Goal: Information Seeking & Learning: Learn about a topic

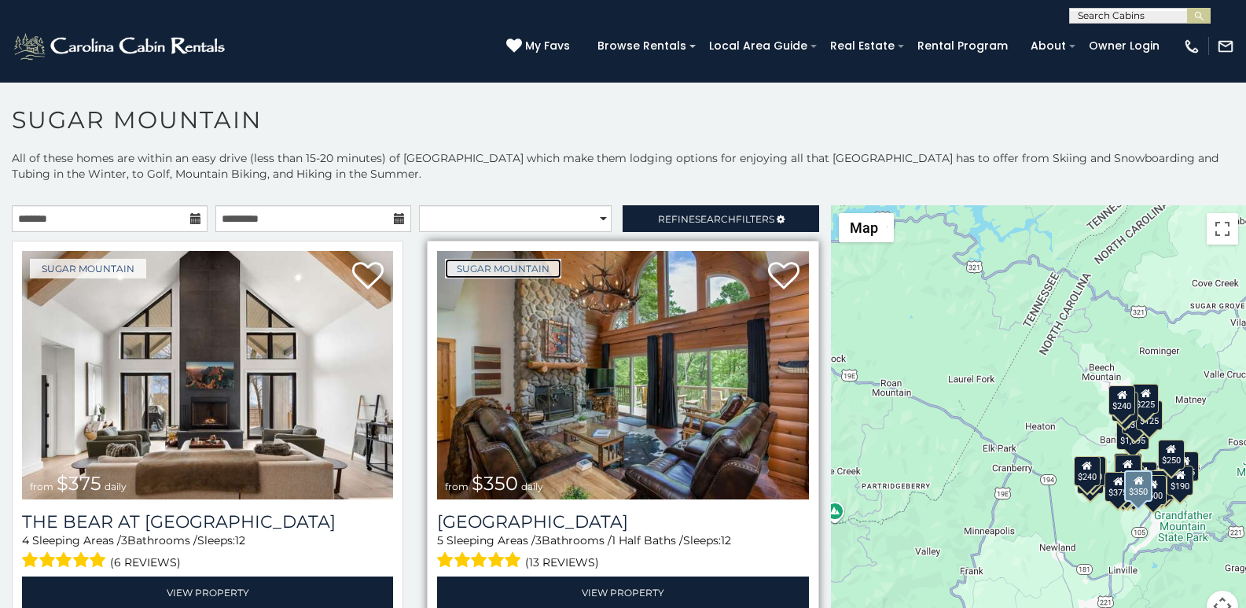
click at [449, 259] on link "Sugar Mountain" at bounding box center [503, 269] width 116 height 20
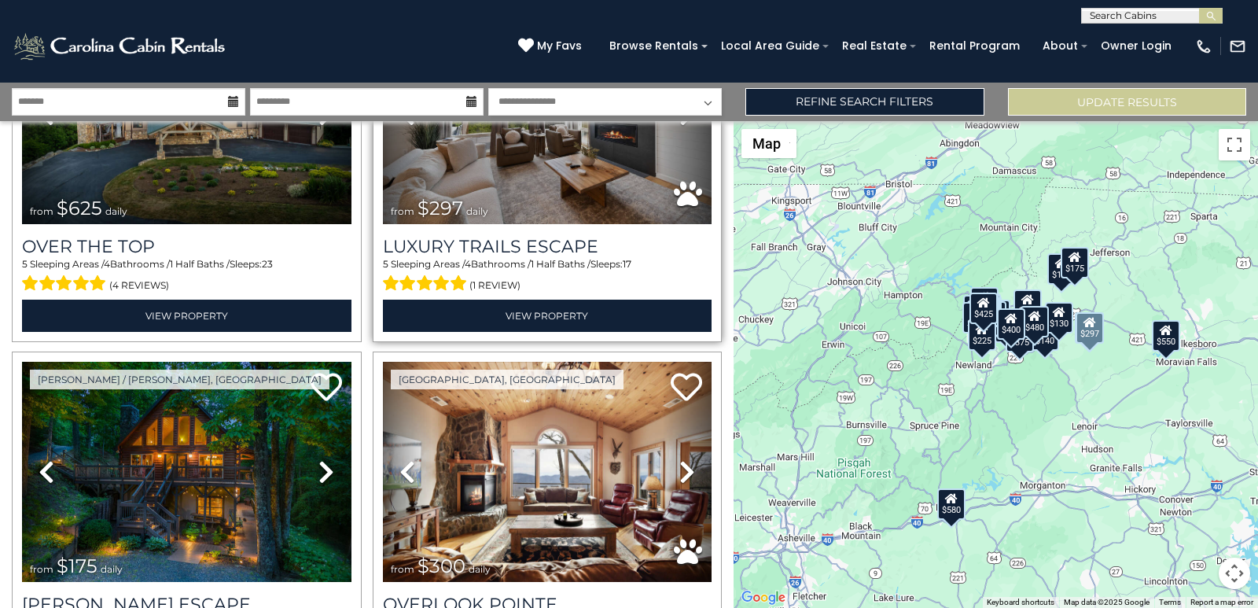
scroll to position [197, 0]
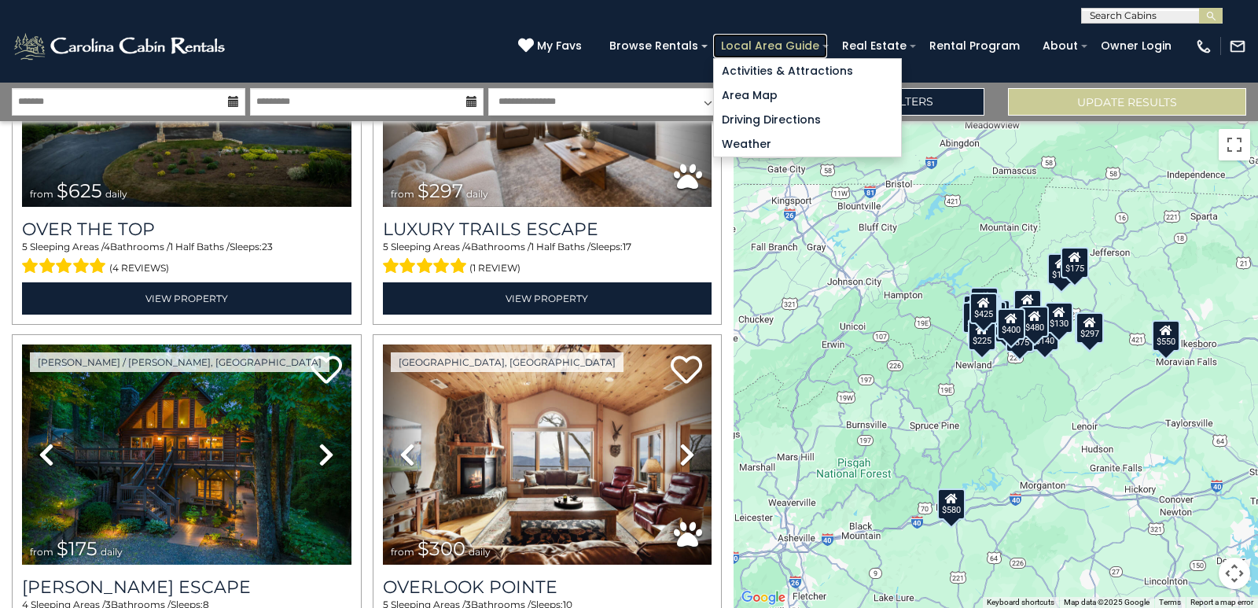
click at [808, 41] on link "Local Area Guide" at bounding box center [770, 46] width 114 height 24
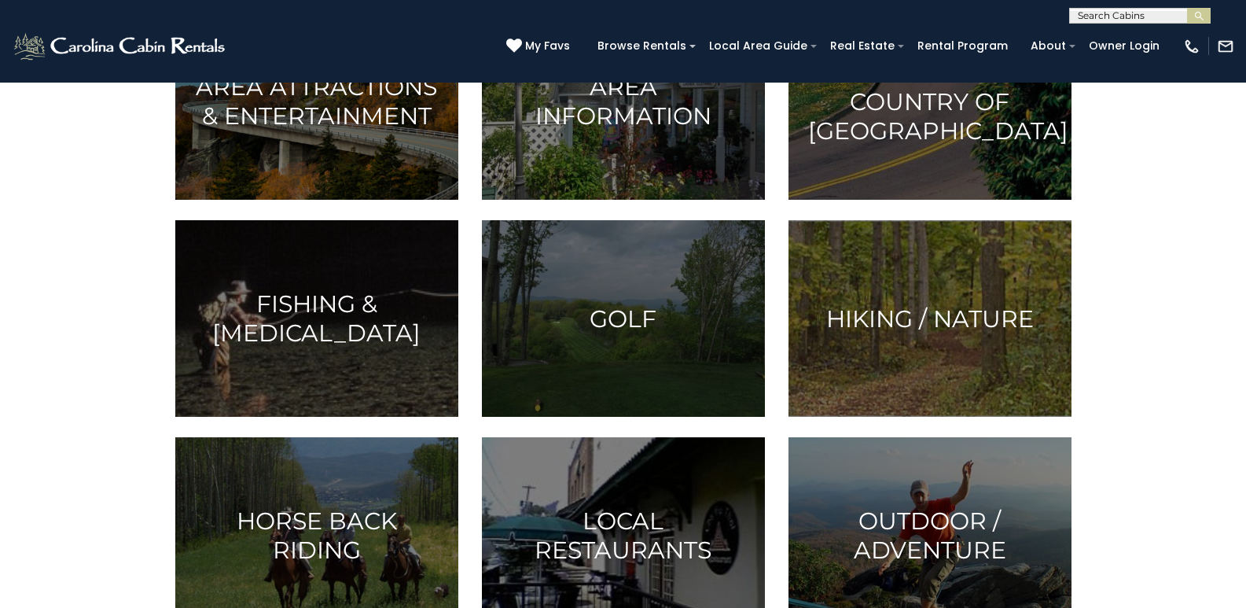
scroll to position [295, 0]
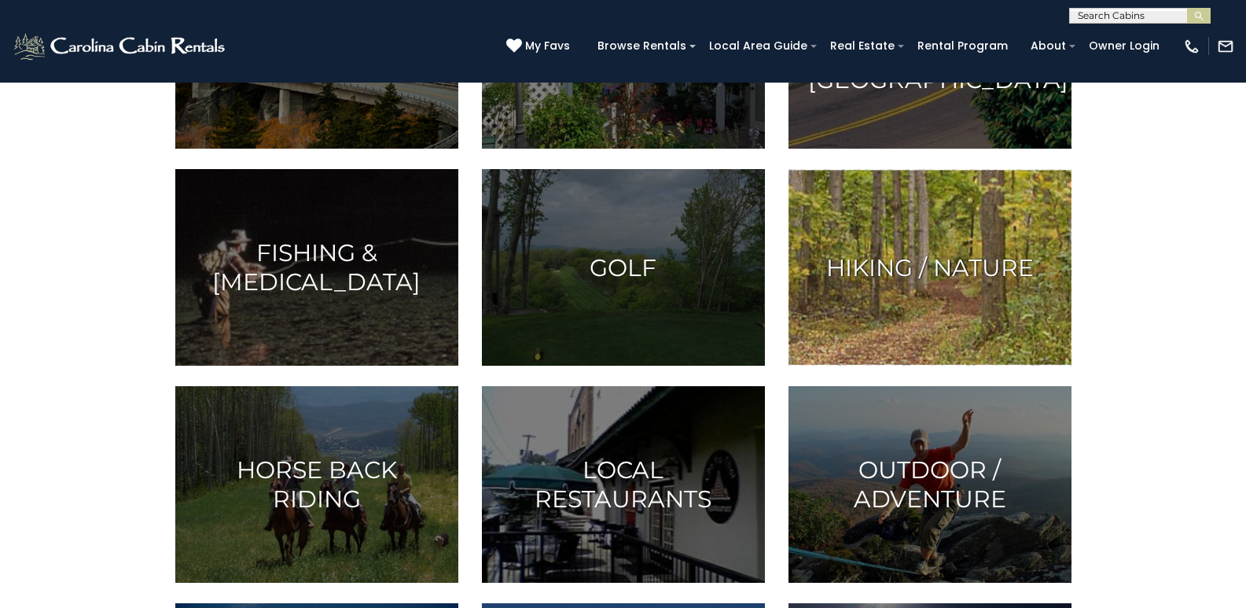
click at [967, 366] on img at bounding box center [930, 267] width 283 height 197
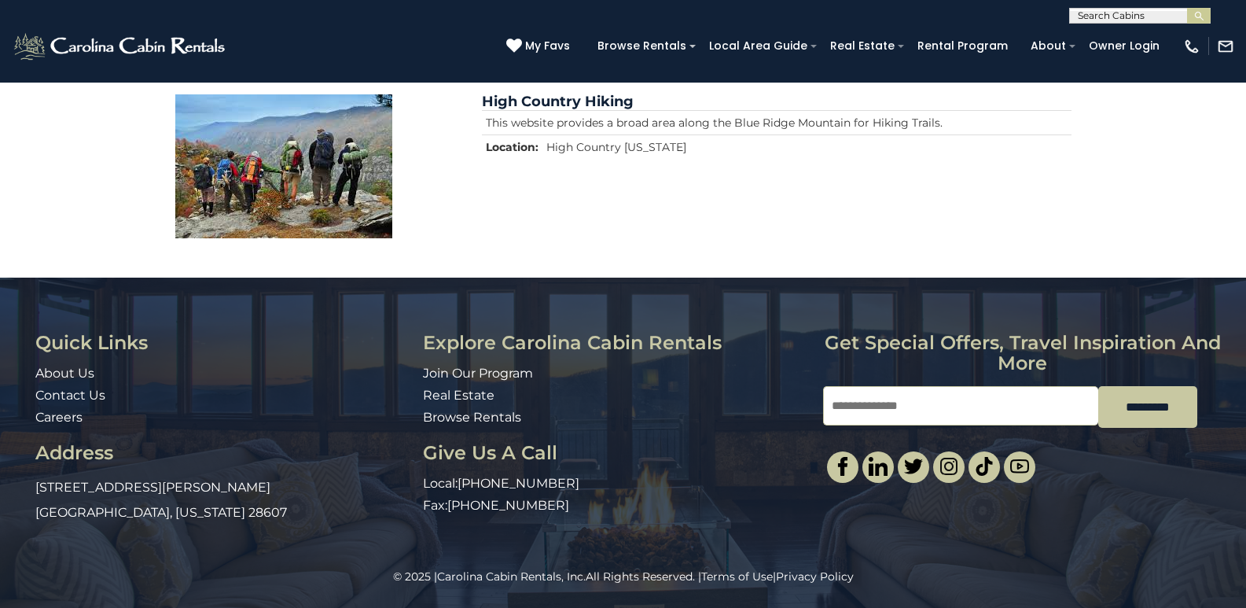
scroll to position [1717, 0]
click at [851, 604] on div "© 2025 | Carolina Cabin Rentals, Inc. All Rights Reserved. | Terms of Use | Pri…" at bounding box center [623, 587] width 1246 height 39
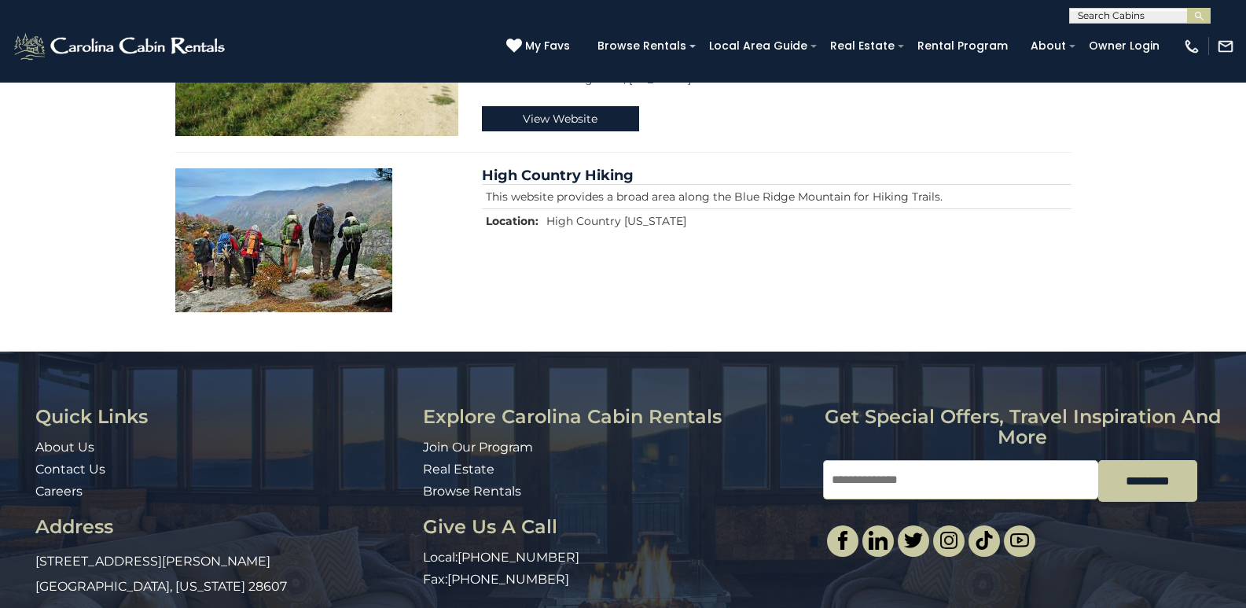
click at [851, 499] on input "Email" at bounding box center [960, 479] width 275 height 39
type input "**********"
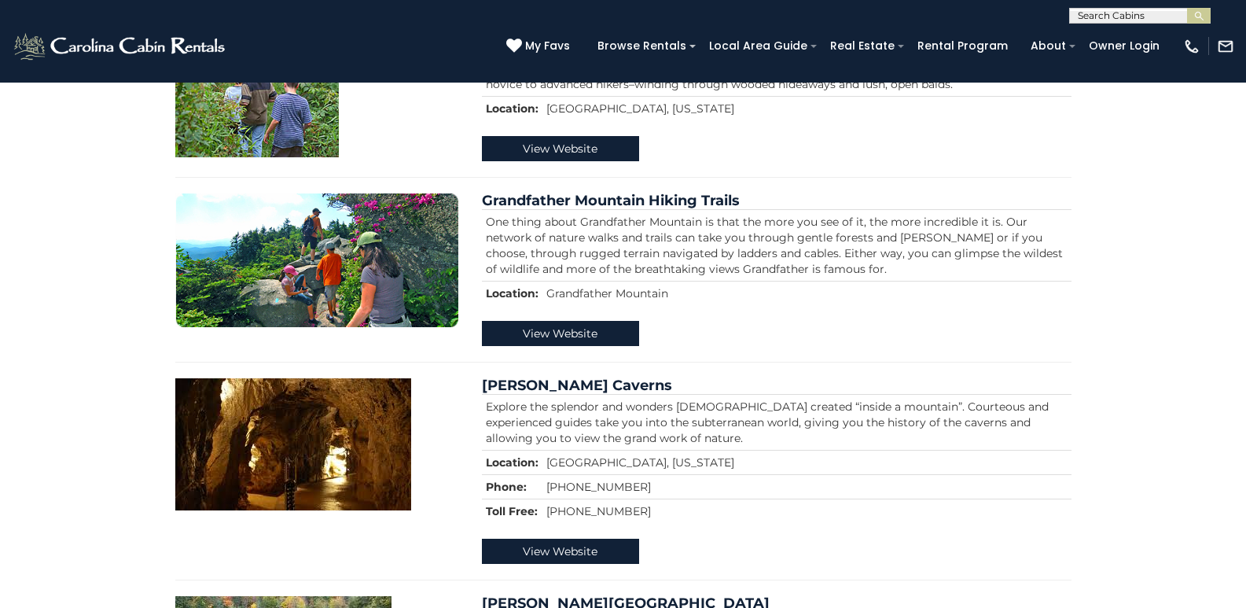
scroll to position [538, 0]
